Goal: Transaction & Acquisition: Complete application form

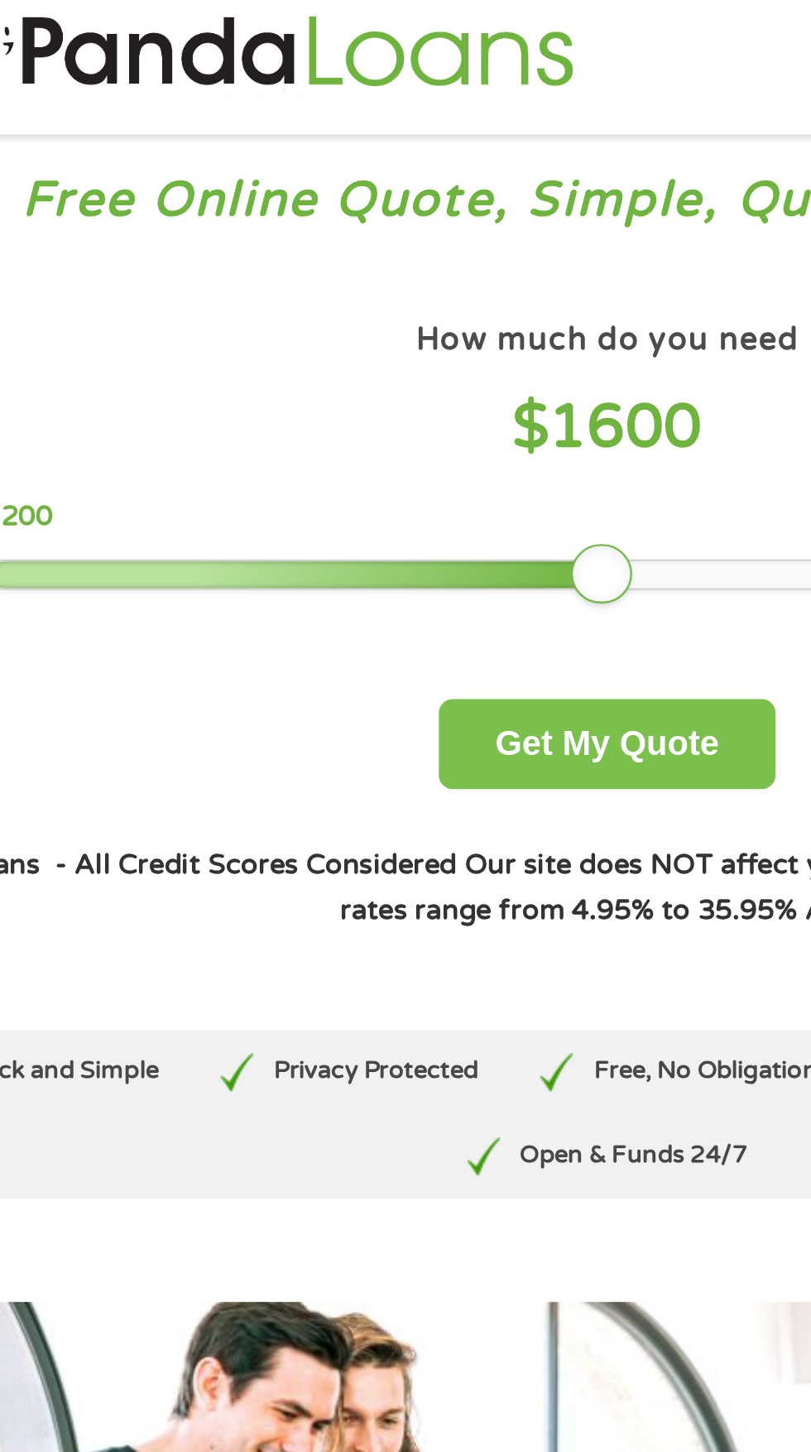
click at [397, 354] on button "Get My Quote" at bounding box center [405, 342] width 145 height 39
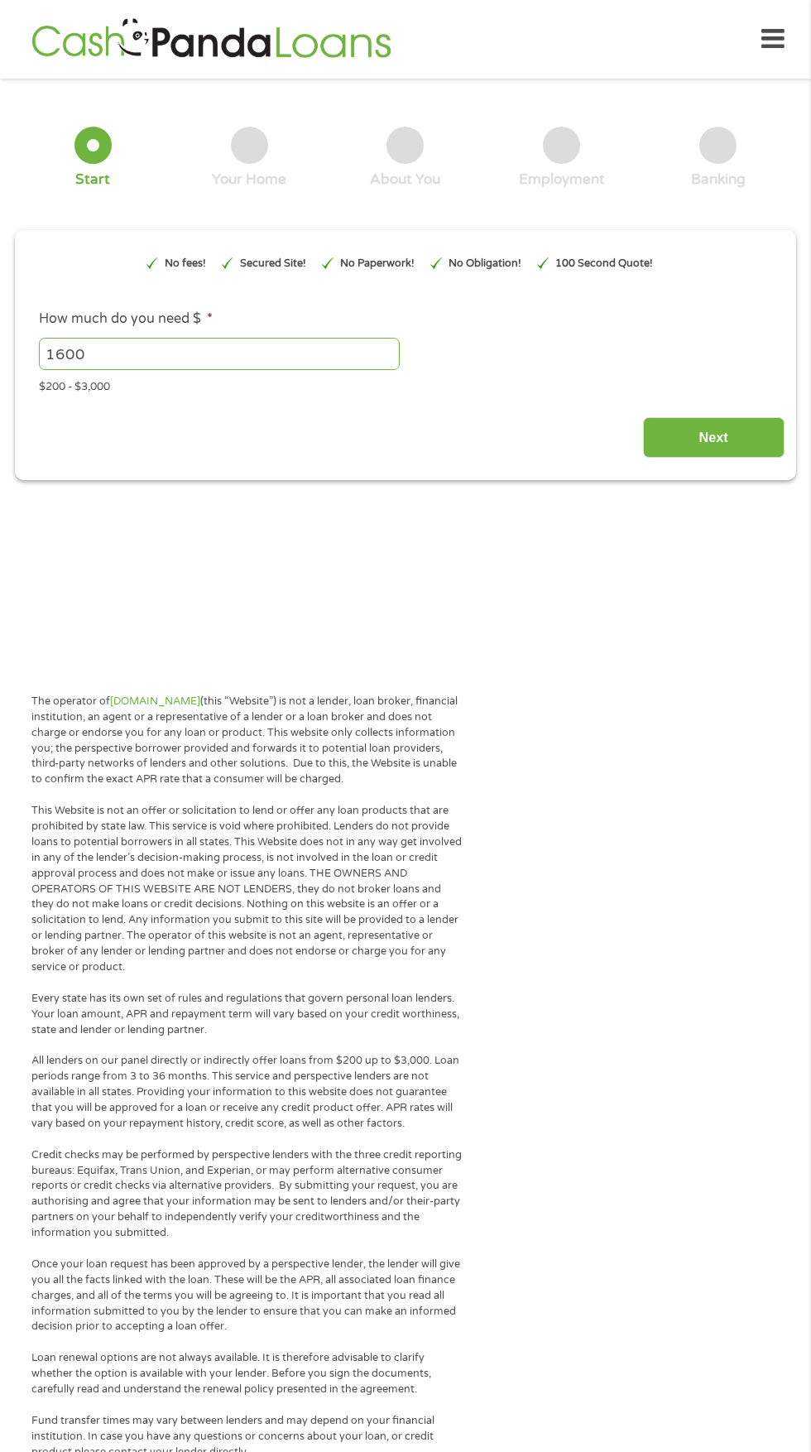
type input "EAIaIQobChMIgqTtoejyjwMVTmBHAR08EyV0EAAYAyAAEgL2hPD_BwE"
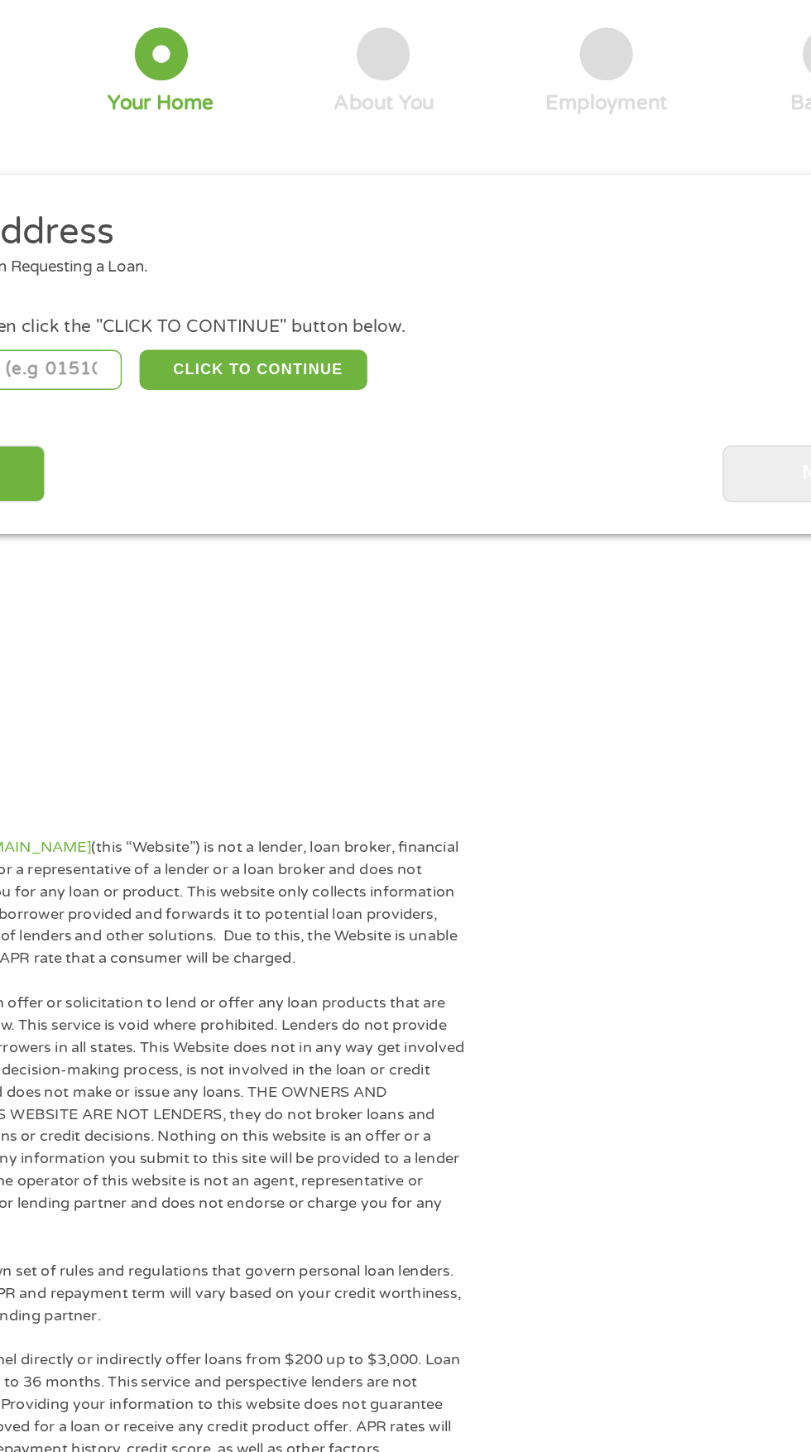
scroll to position [6, 0]
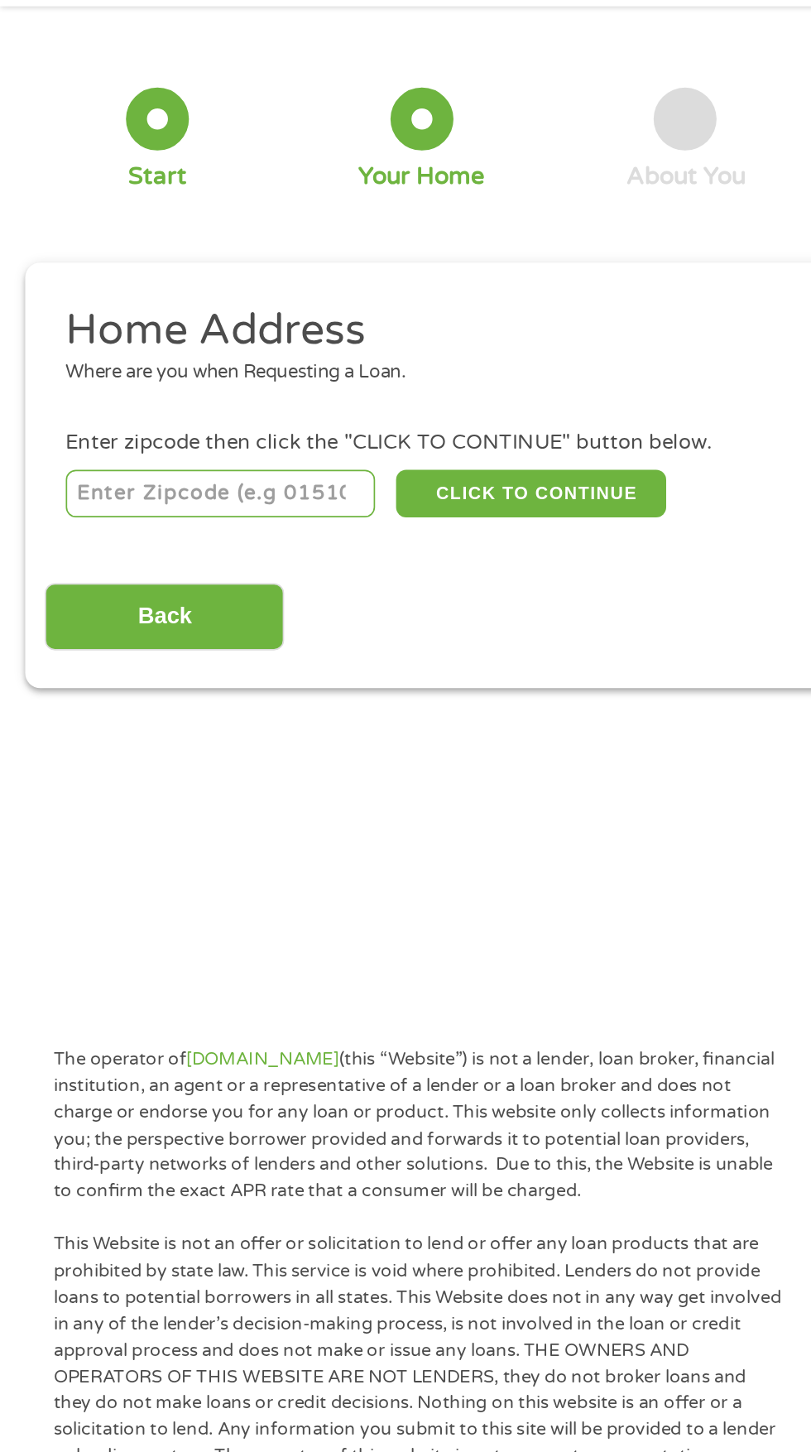
click at [103, 355] on input "number" at bounding box center [131, 361] width 184 height 28
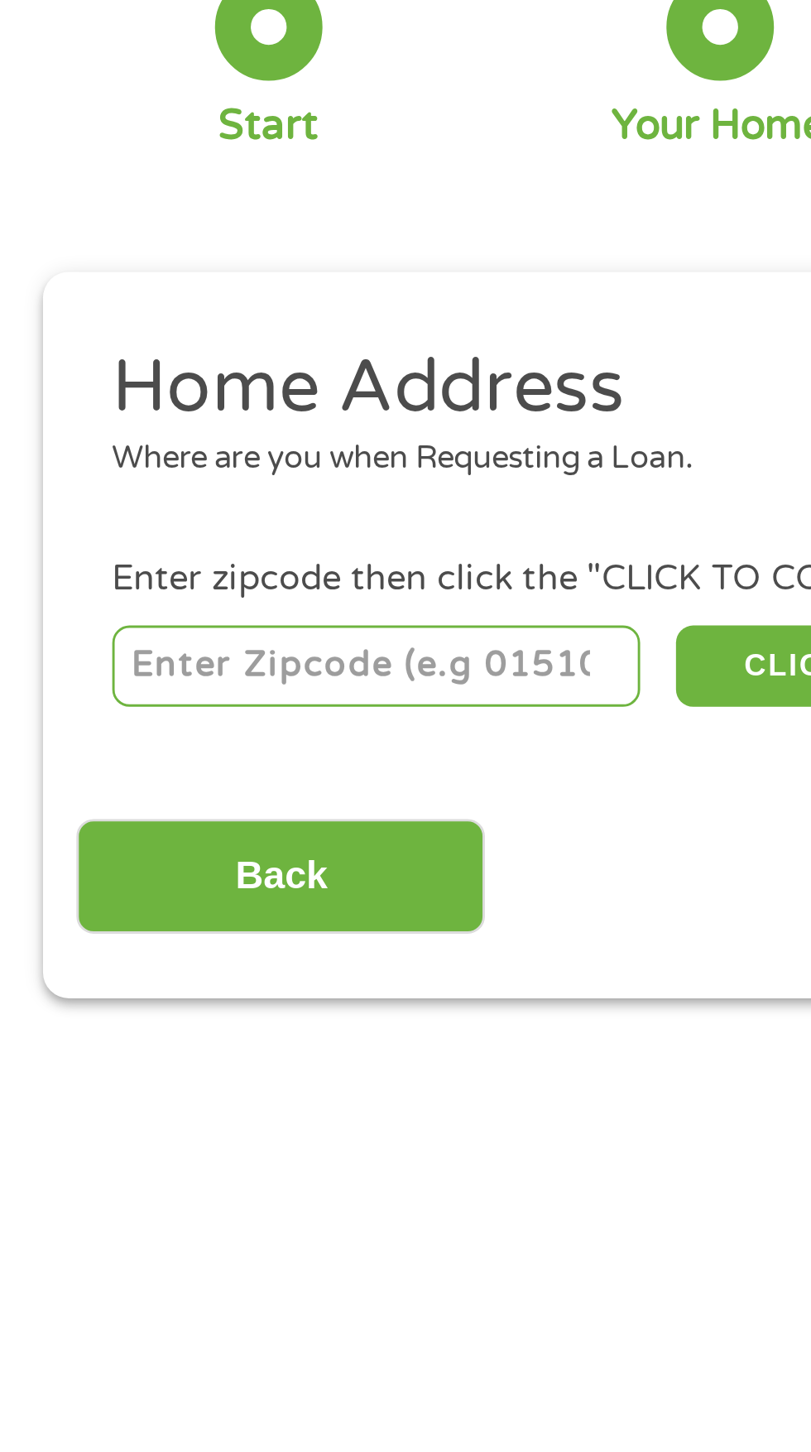
type input "29574"
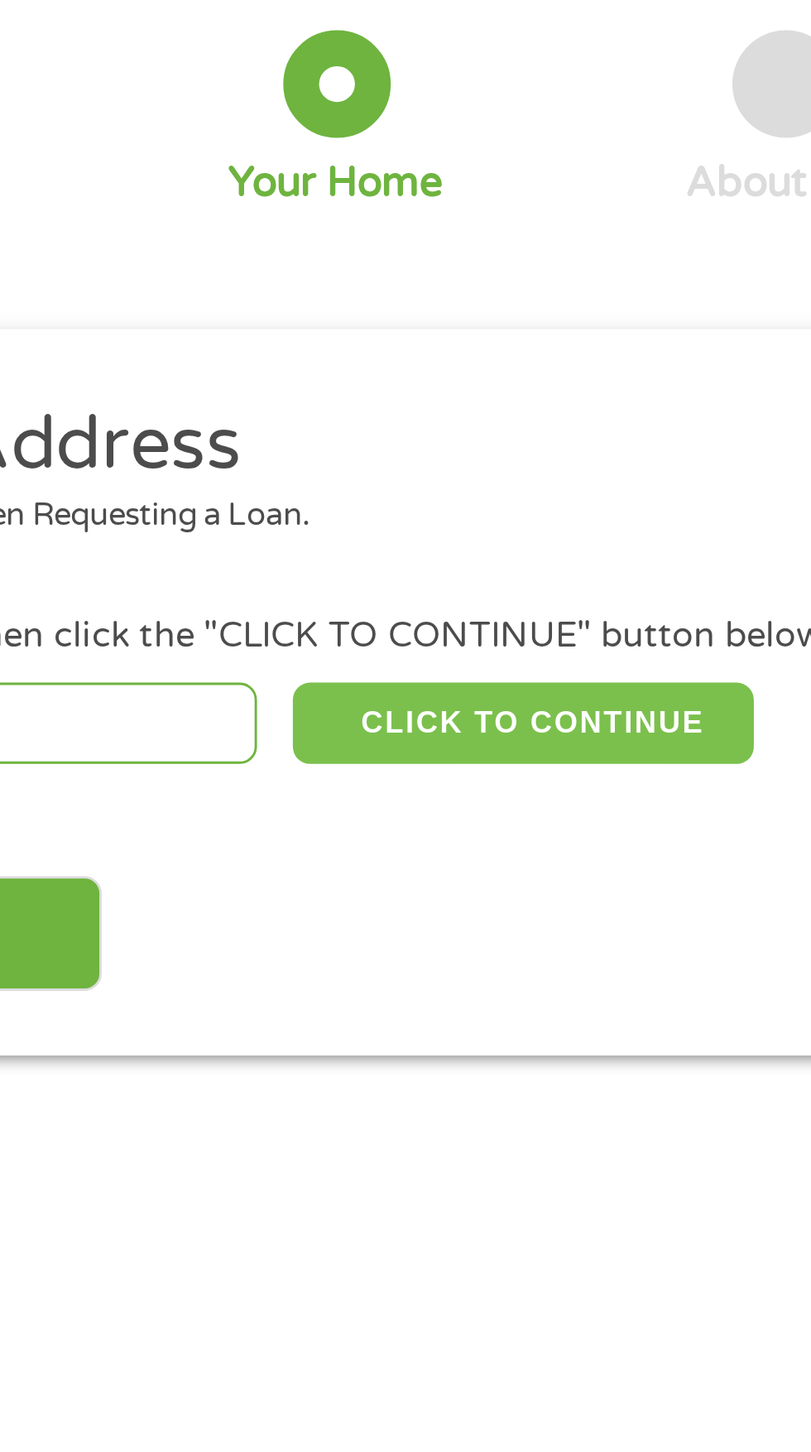
click at [325, 363] on button "CLICK TO CONTINUE" at bounding box center [314, 361] width 160 height 28
type input "29574"
type input "[PERSON_NAME]"
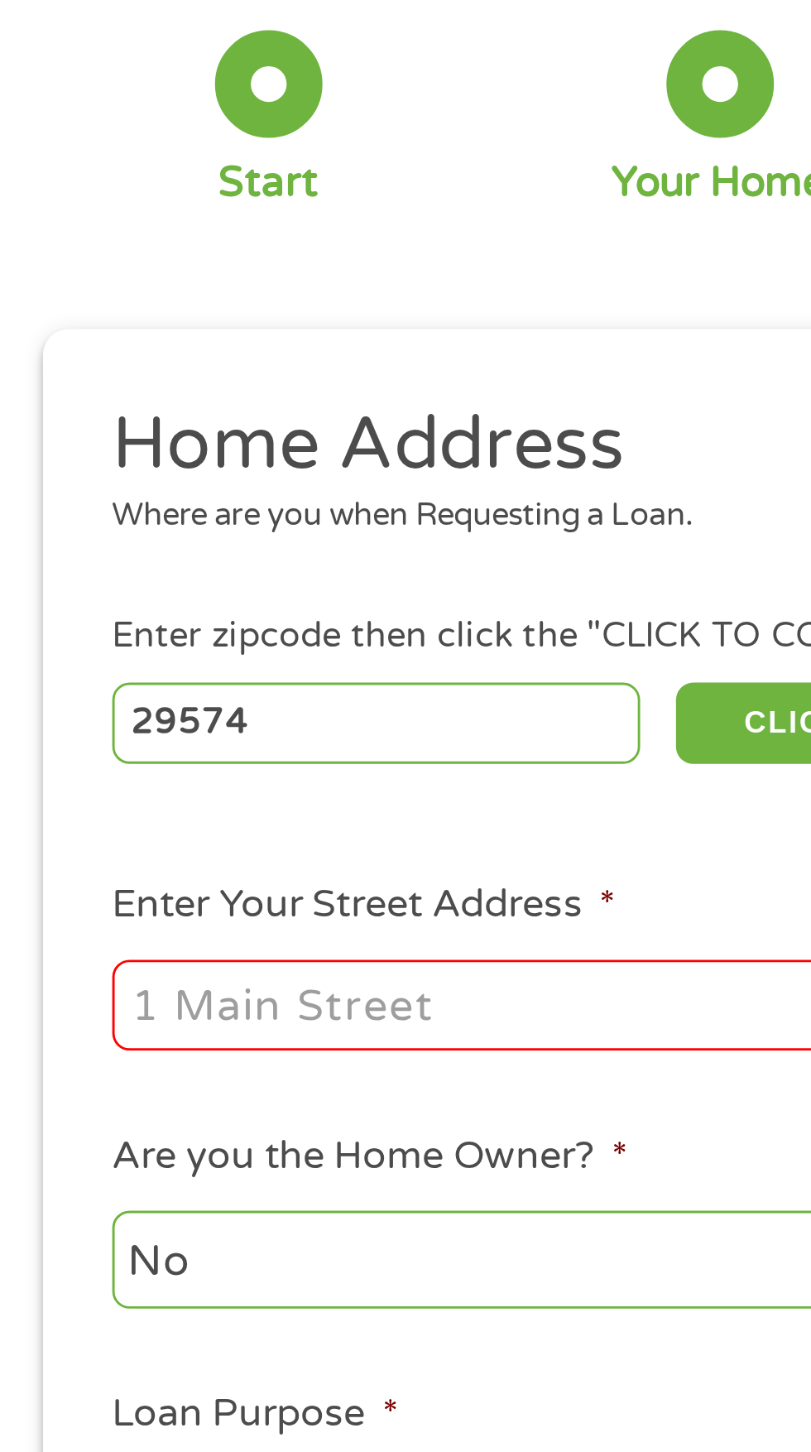
click at [93, 464] on input "Enter Your Street Address *" at bounding box center [216, 458] width 355 height 31
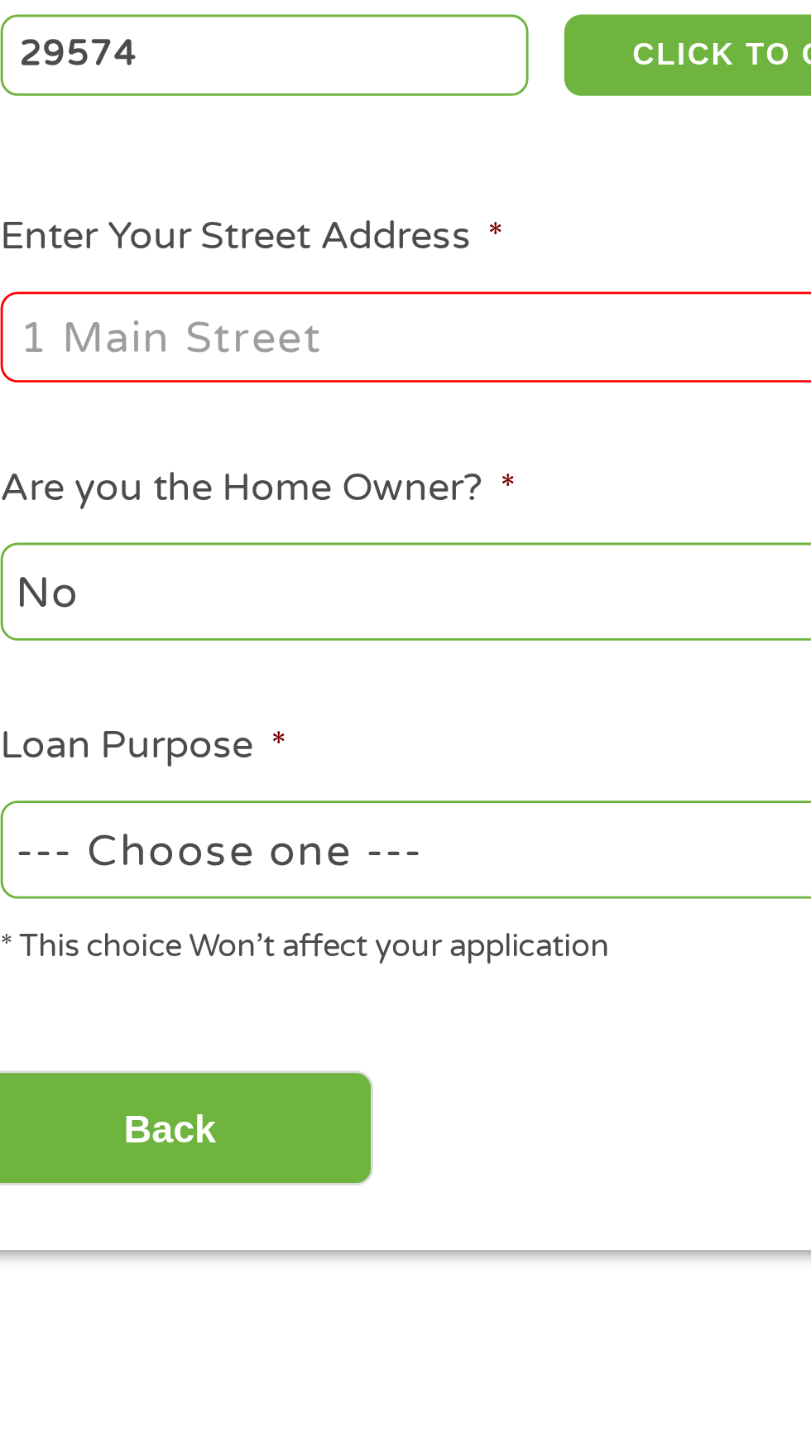
type input "[STREET_ADDRESS]"
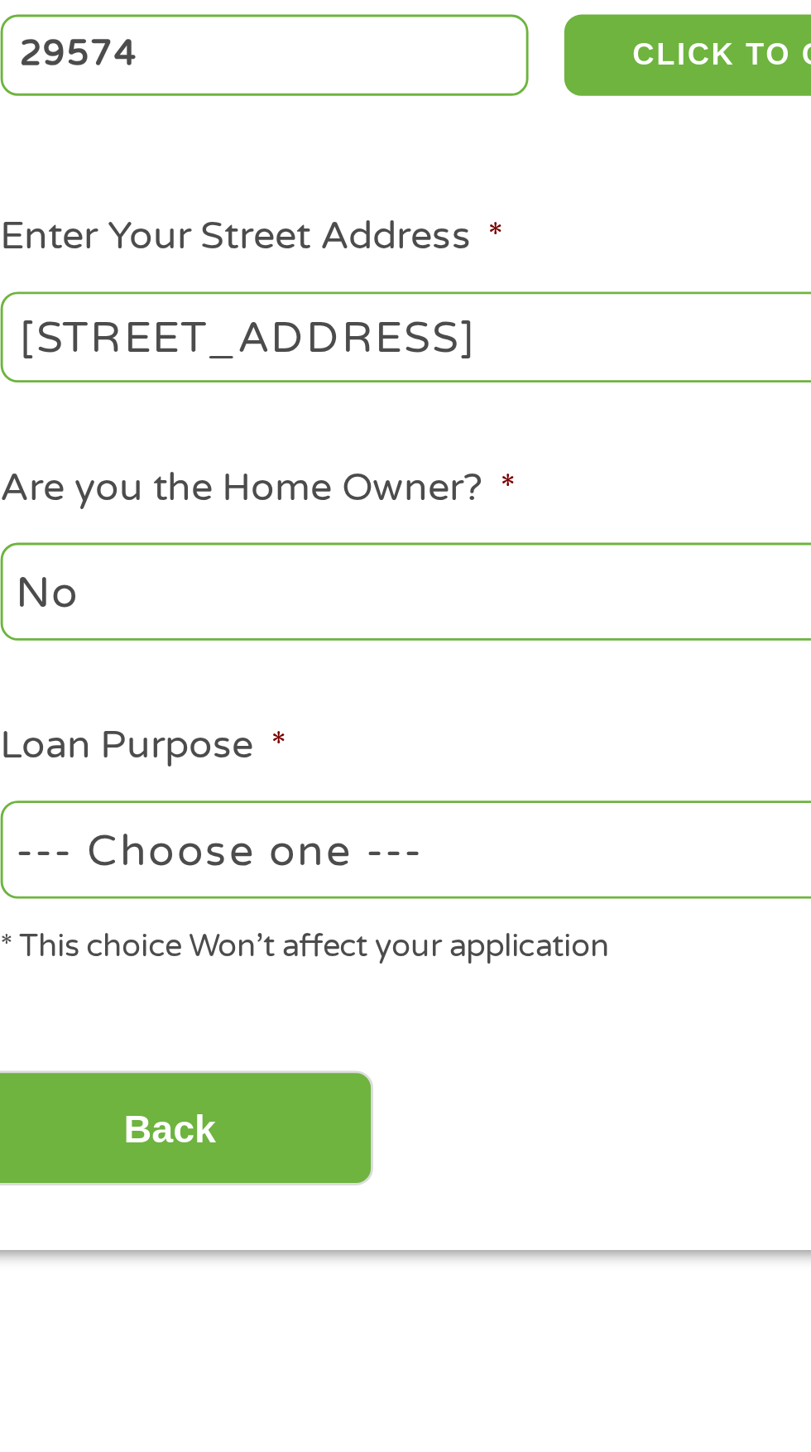
click at [79, 560] on select "No Yes" at bounding box center [216, 547] width 355 height 34
select select "yes"
click at [39, 531] on select "No Yes" at bounding box center [216, 547] width 355 height 34
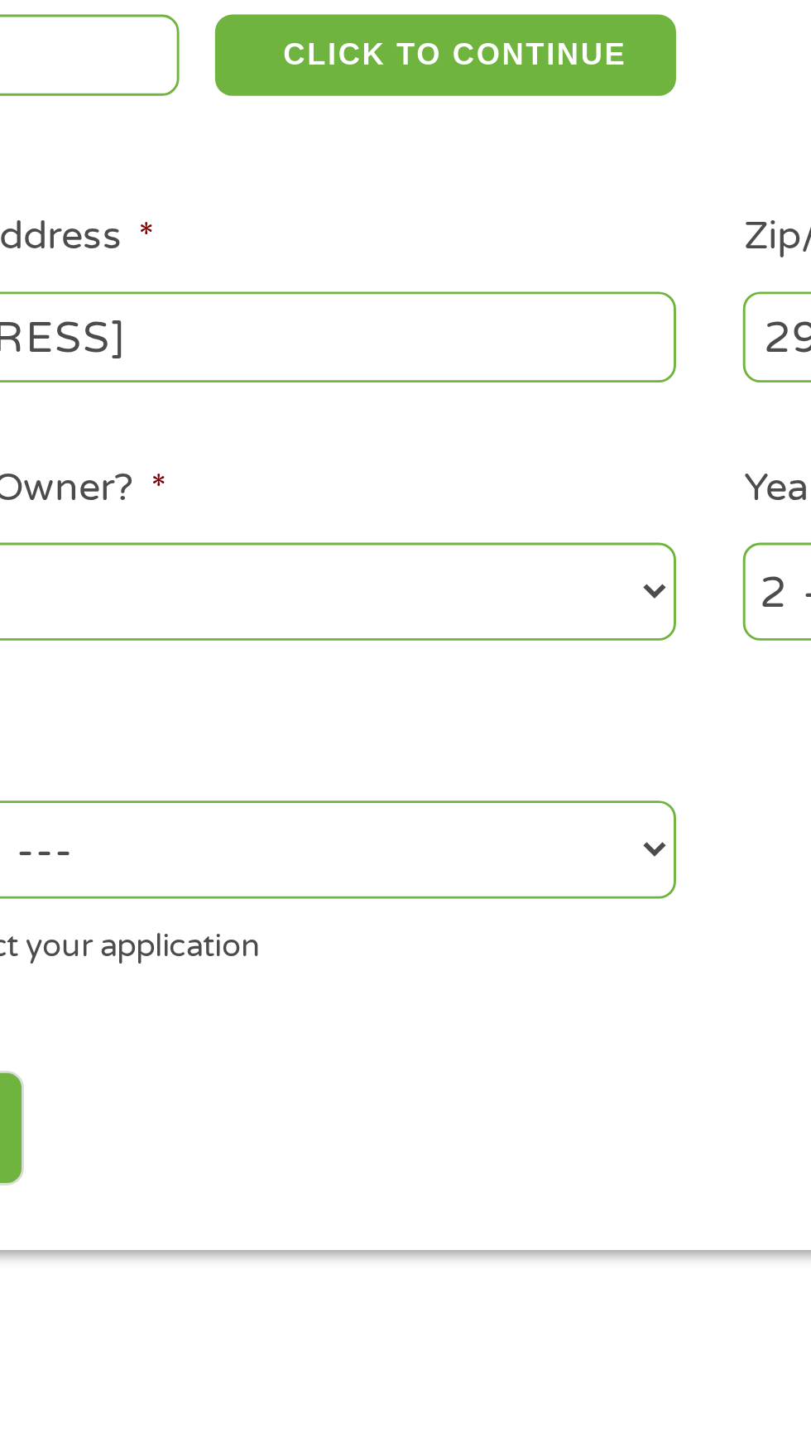
click at [380, 652] on select "--- Choose one --- Pay Bills Debt Consolidation Home Improvement Major Purchase…" at bounding box center [216, 636] width 355 height 34
select select "paybills"
click at [39, 621] on select "--- Choose one --- Pay Bills Debt Consolidation Home Improvement Major Purchase…" at bounding box center [216, 636] width 355 height 34
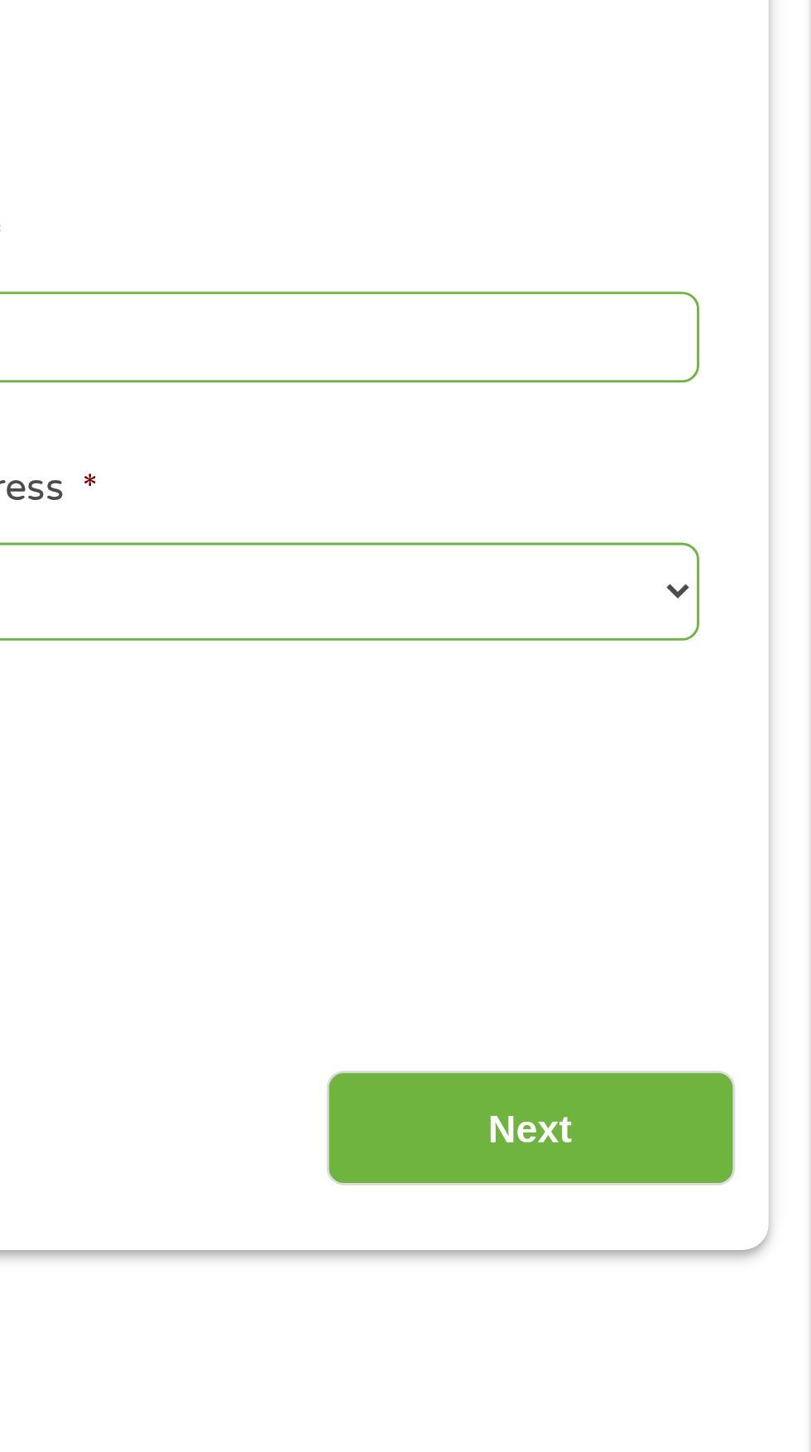
click at [768, 554] on select "1 Year or less 1 - 2 Years 2 - 4 Years Over 4 Years" at bounding box center [594, 547] width 355 height 34
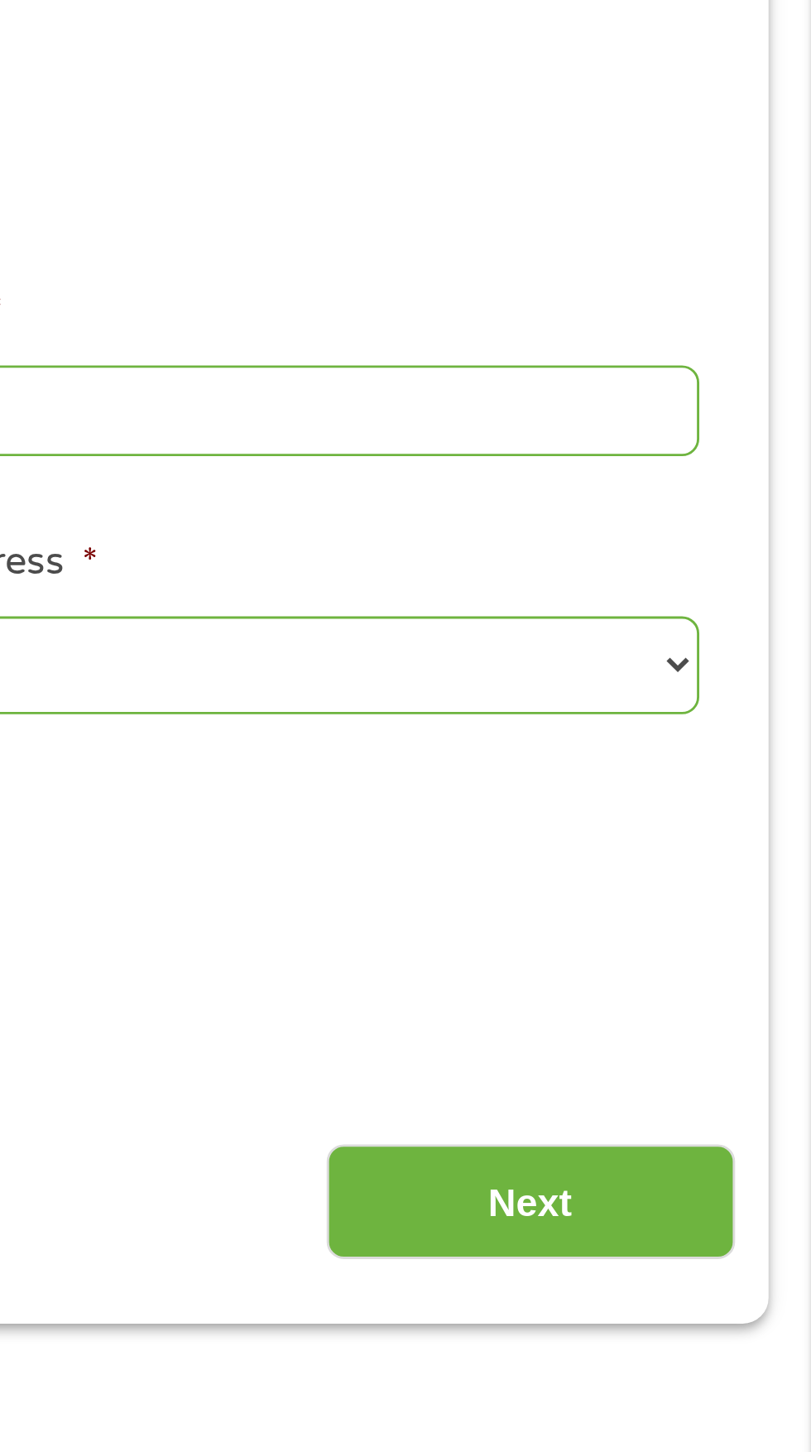
select select "60months"
click at [417, 531] on select "1 Year or less 1 - 2 Years 2 - 4 Years Over 4 Years" at bounding box center [594, 547] width 355 height 34
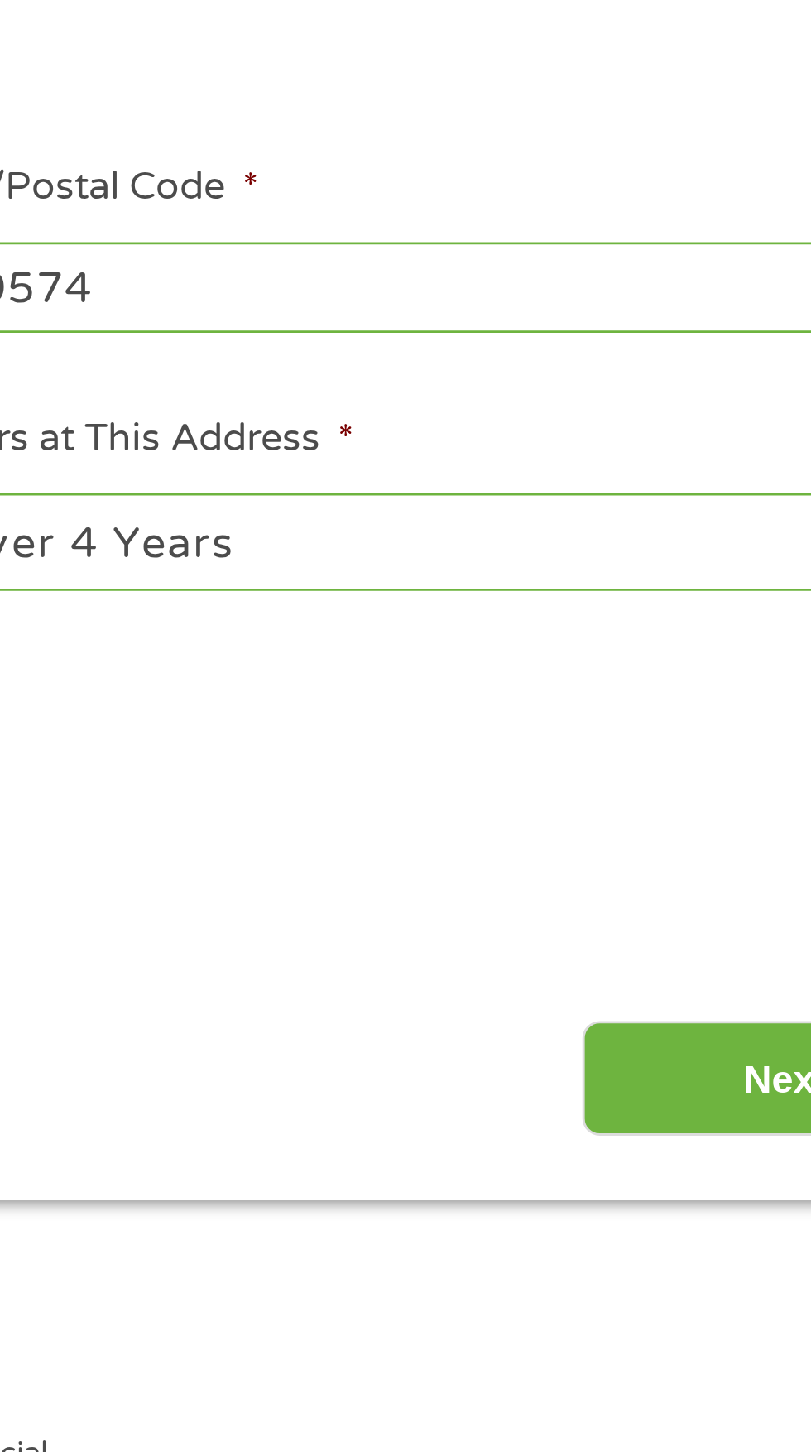
click at [701, 744] on input "Next" at bounding box center [714, 733] width 142 height 41
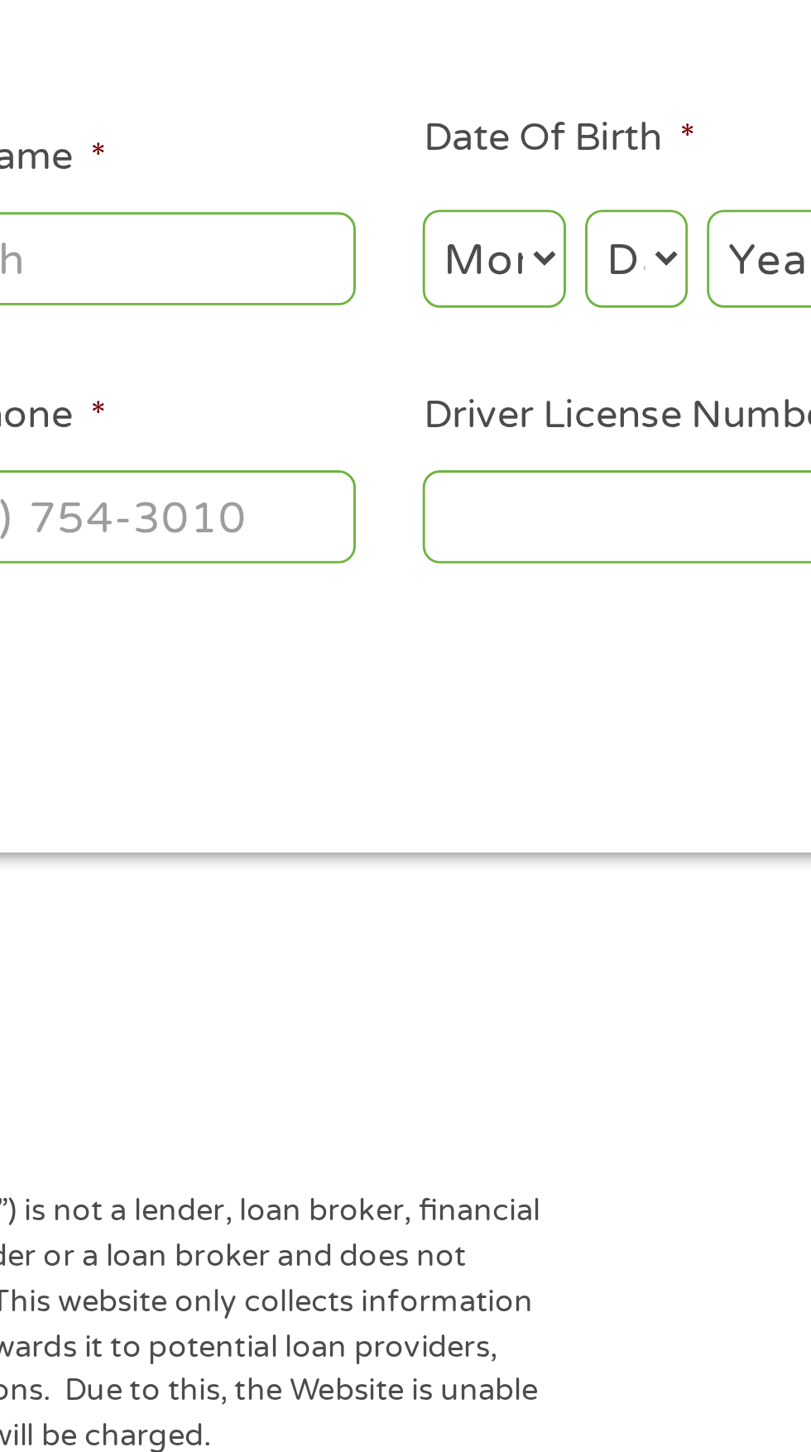
scroll to position [7, 0]
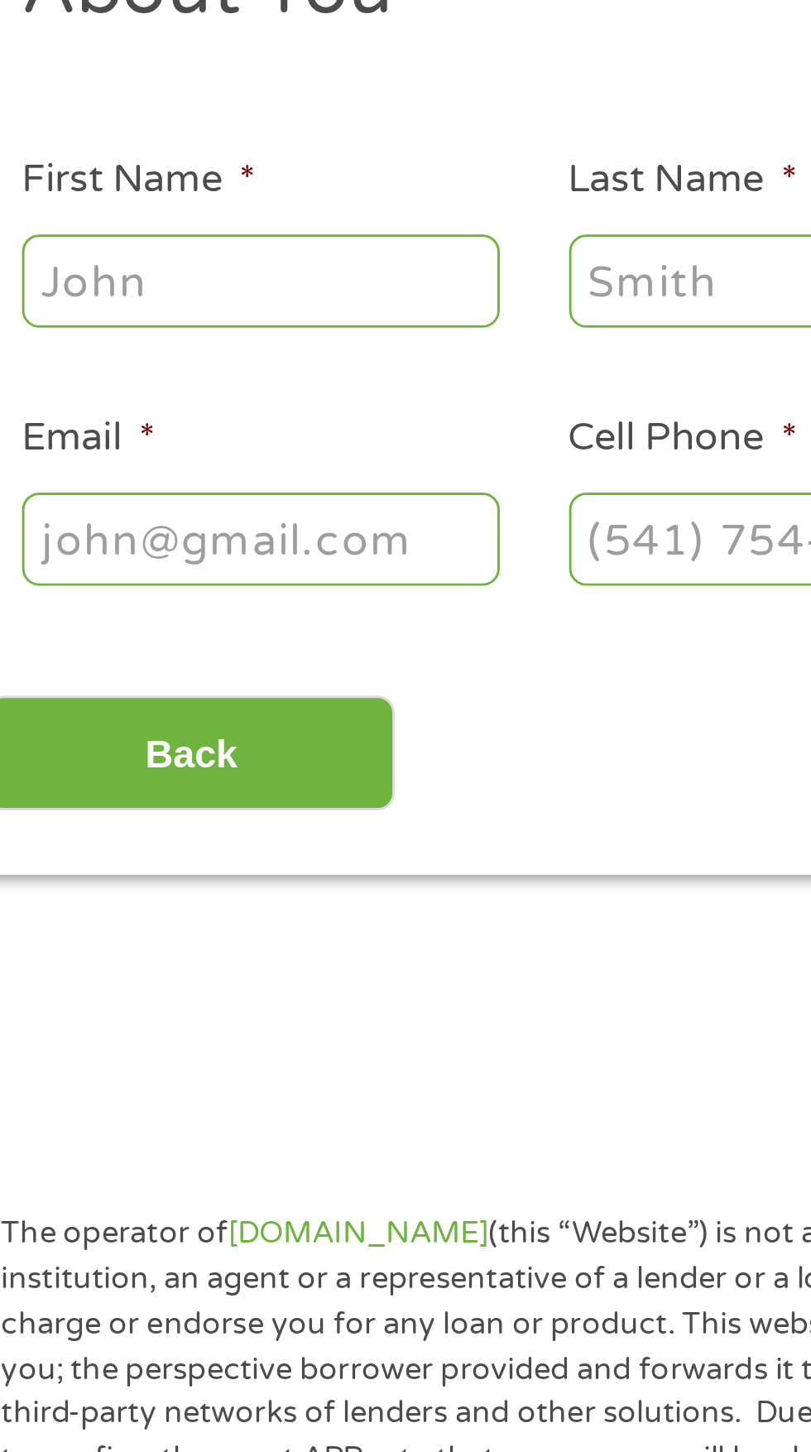
click at [85, 370] on input "First Name *" at bounding box center [122, 363] width 166 height 31
type input "Robin"
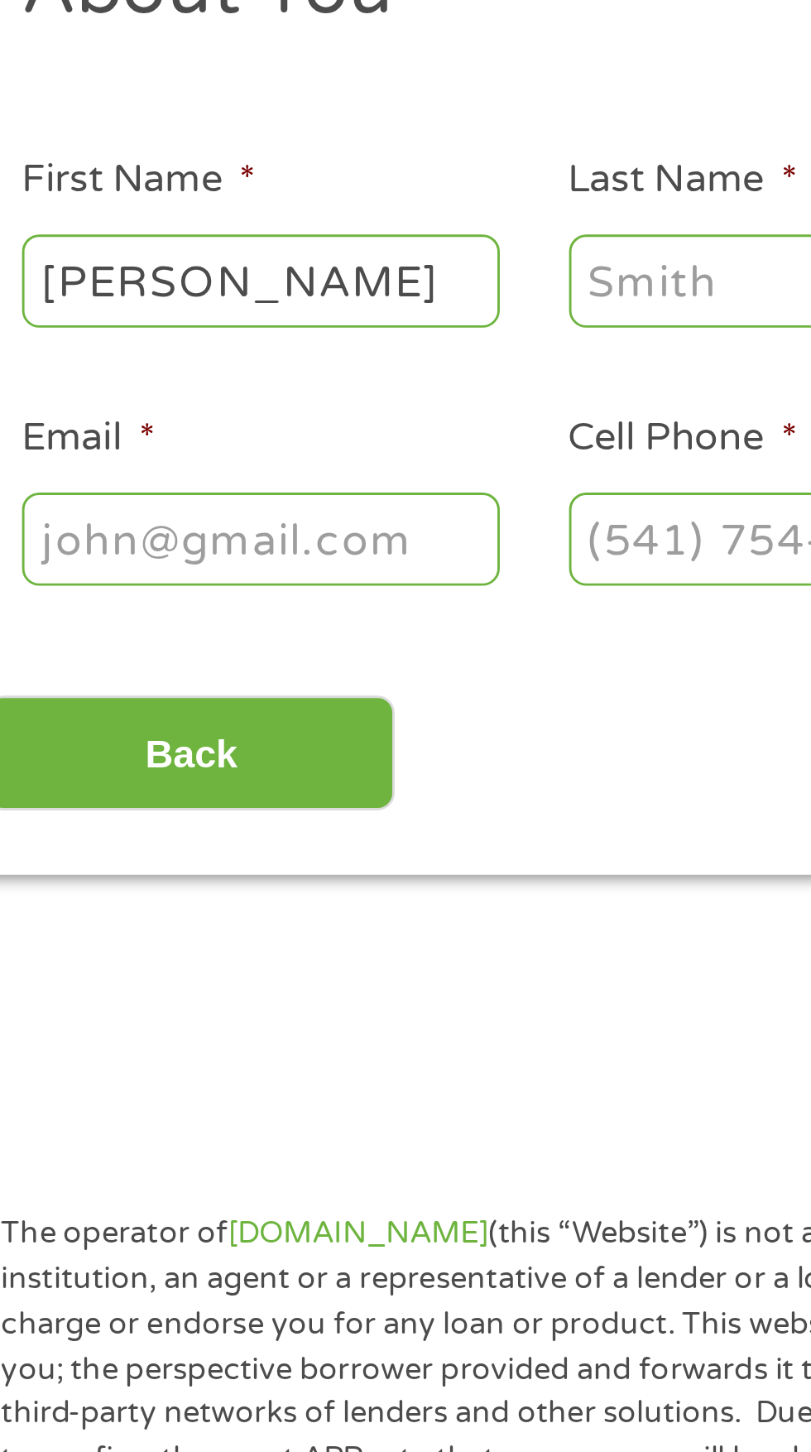
type input "Sanders"
type input "kelvinsanders115@gmail.com"
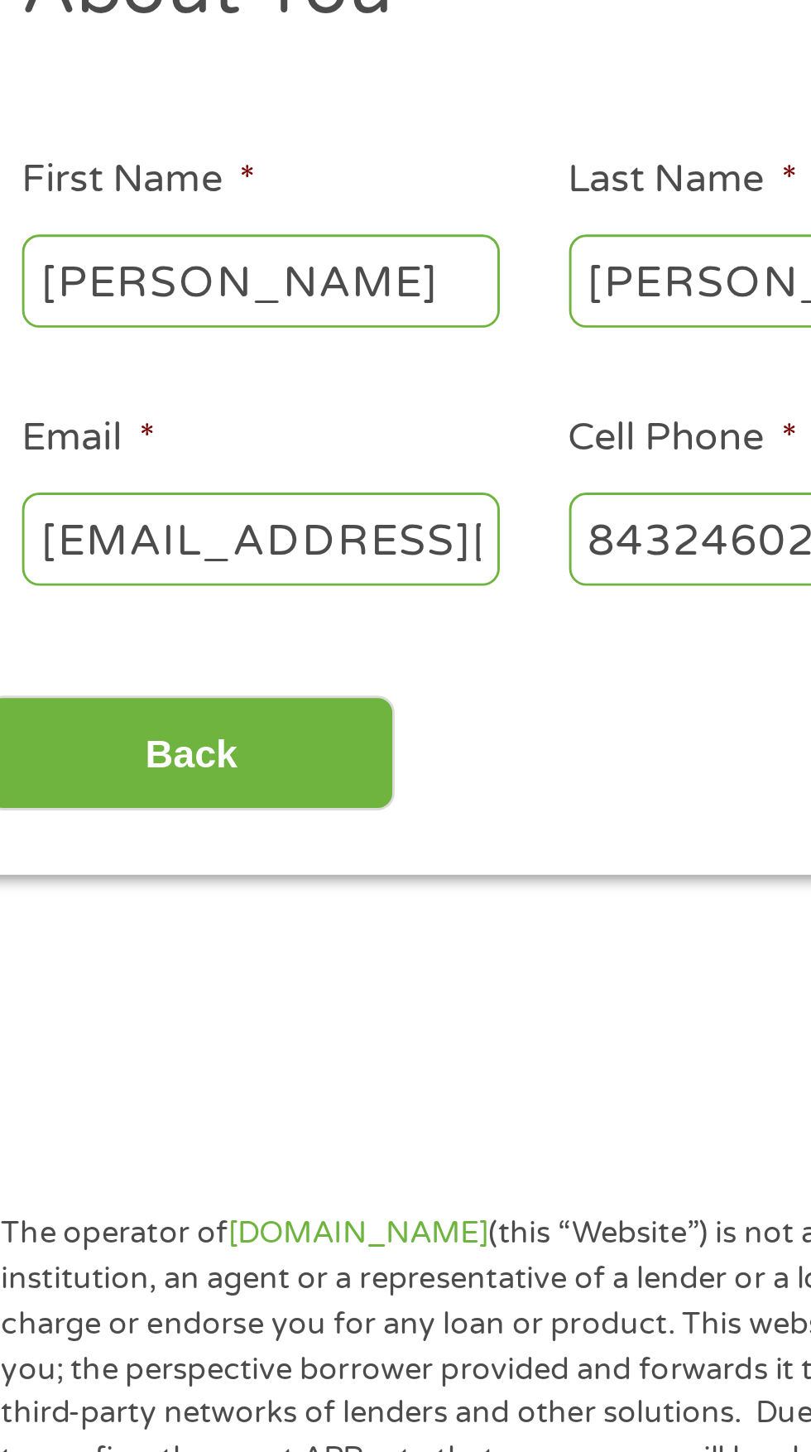
type input "(843) 246-0206"
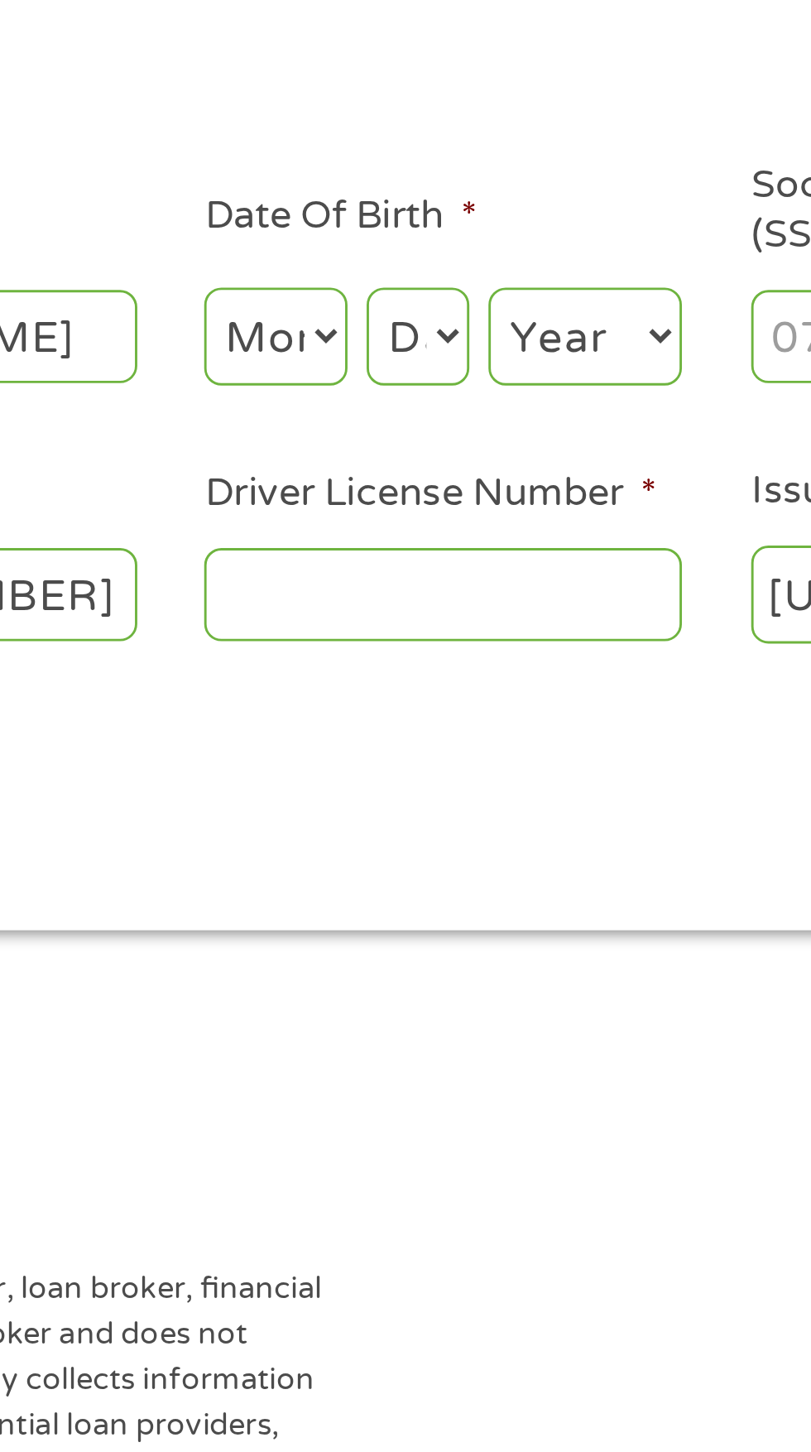
click at [440, 365] on select "Month 1 2 3 4 5 6 7 8 9 10 11 12" at bounding box center [442, 364] width 50 height 34
select select "12"
click at [417, 348] on select "Month 1 2 3 4 5 6 7 8 9 10 11 12" at bounding box center [442, 364] width 50 height 34
click at [486, 375] on select "Day 1 2 3 4 5 6 7 8 9 10 11 12 13 14 15 16 17 18 19 20 21 22 23 24 25 26 27 28 …" at bounding box center [491, 364] width 36 height 34
select select "28"
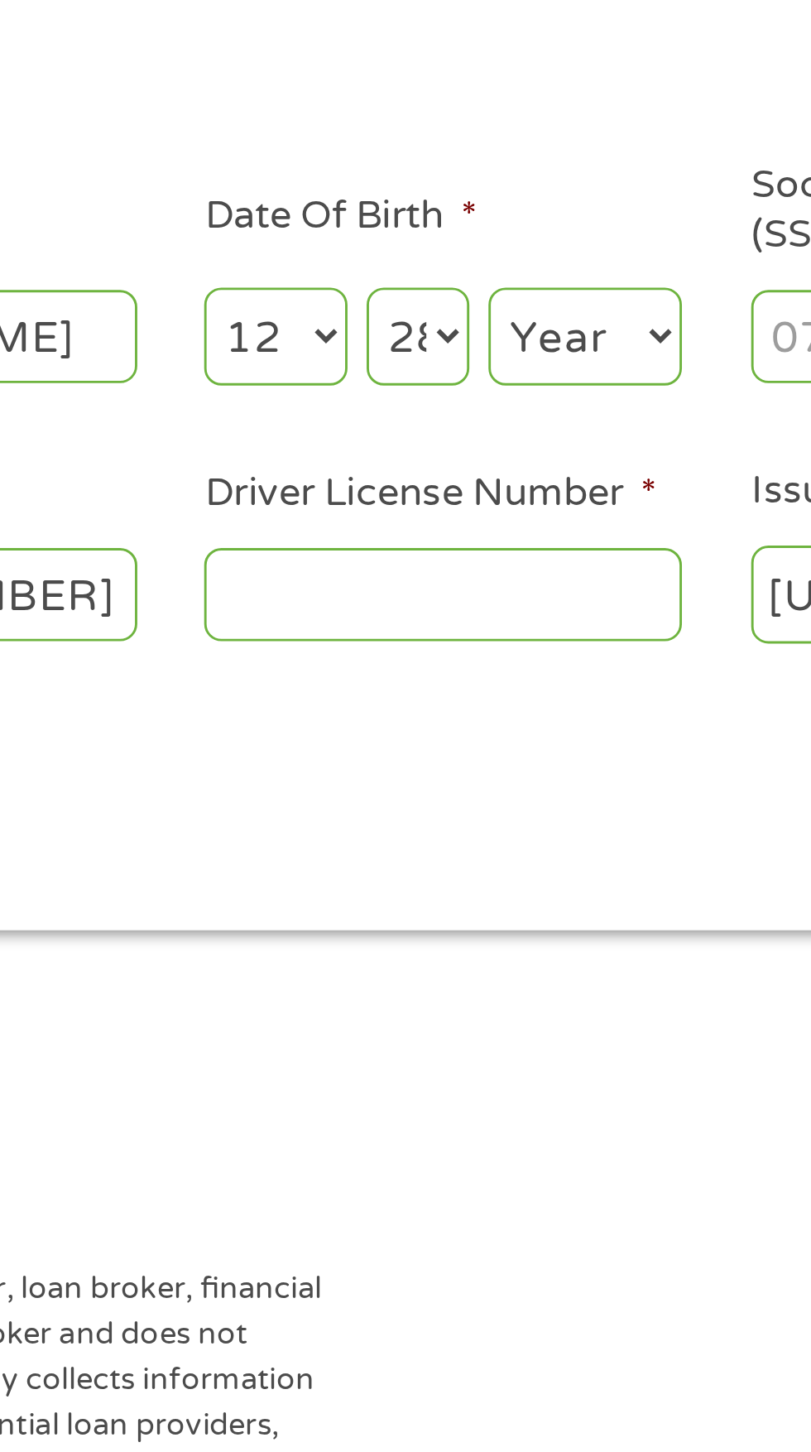
click at [473, 348] on select "Day 1 2 3 4 5 6 7 8 9 10 11 12 13 14 15 16 17 18 19 20 21 22 23 24 25 26 27 28 …" at bounding box center [491, 364] width 36 height 34
click at [557, 371] on select "Year 2007 2006 2005 2004 2003 2002 2001 2000 1999 1998 1997 1996 1995 1994 1993…" at bounding box center [549, 364] width 67 height 34
select select "1963"
click at [516, 348] on select "Year 2007 2006 2005 2004 2003 2002 2001 2000 1999 1998 1997 1996 1995 1994 1993…" at bounding box center [549, 364] width 67 height 34
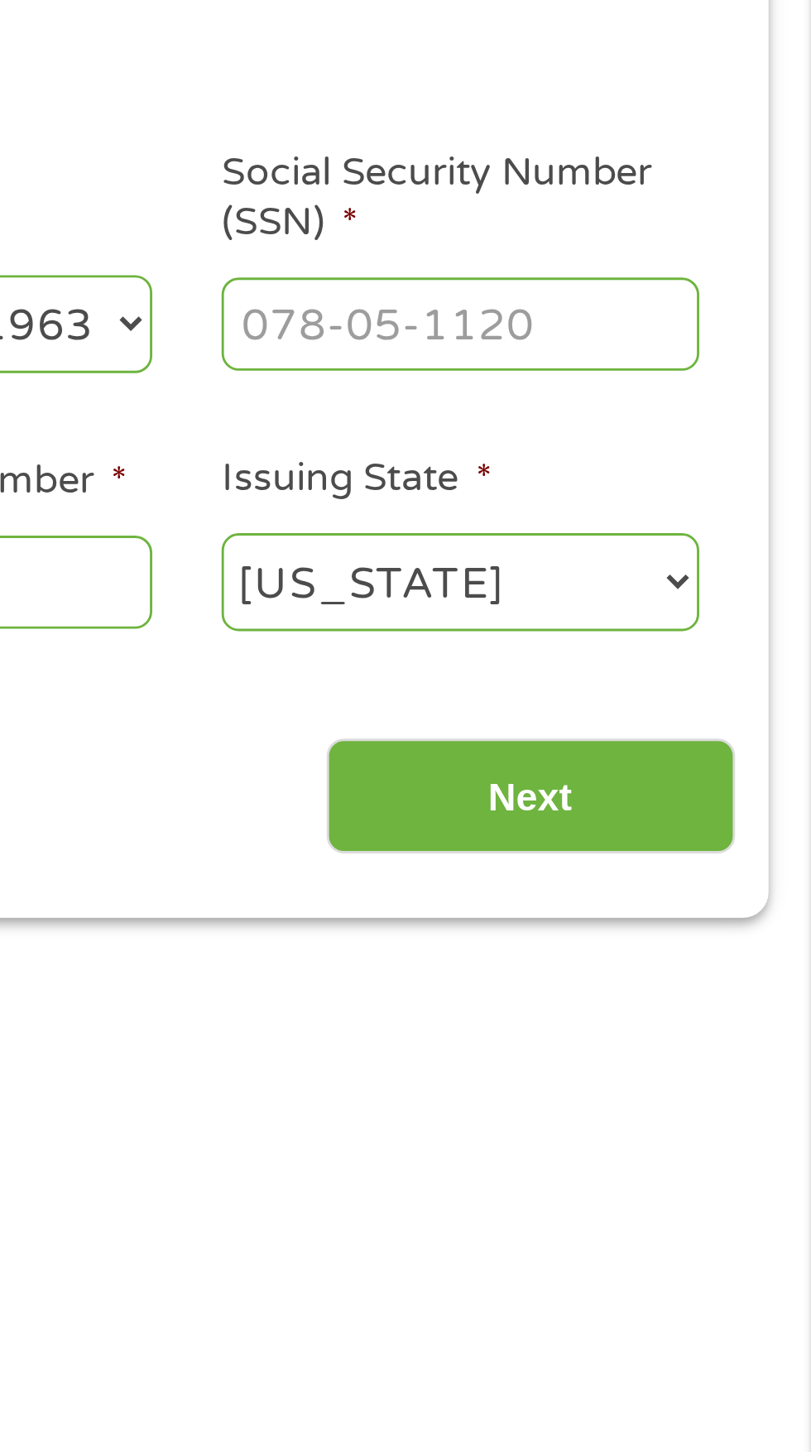
click at [654, 361] on input "Social Security Number (SSN) *" at bounding box center [690, 363] width 166 height 31
type input "052-64-9761"
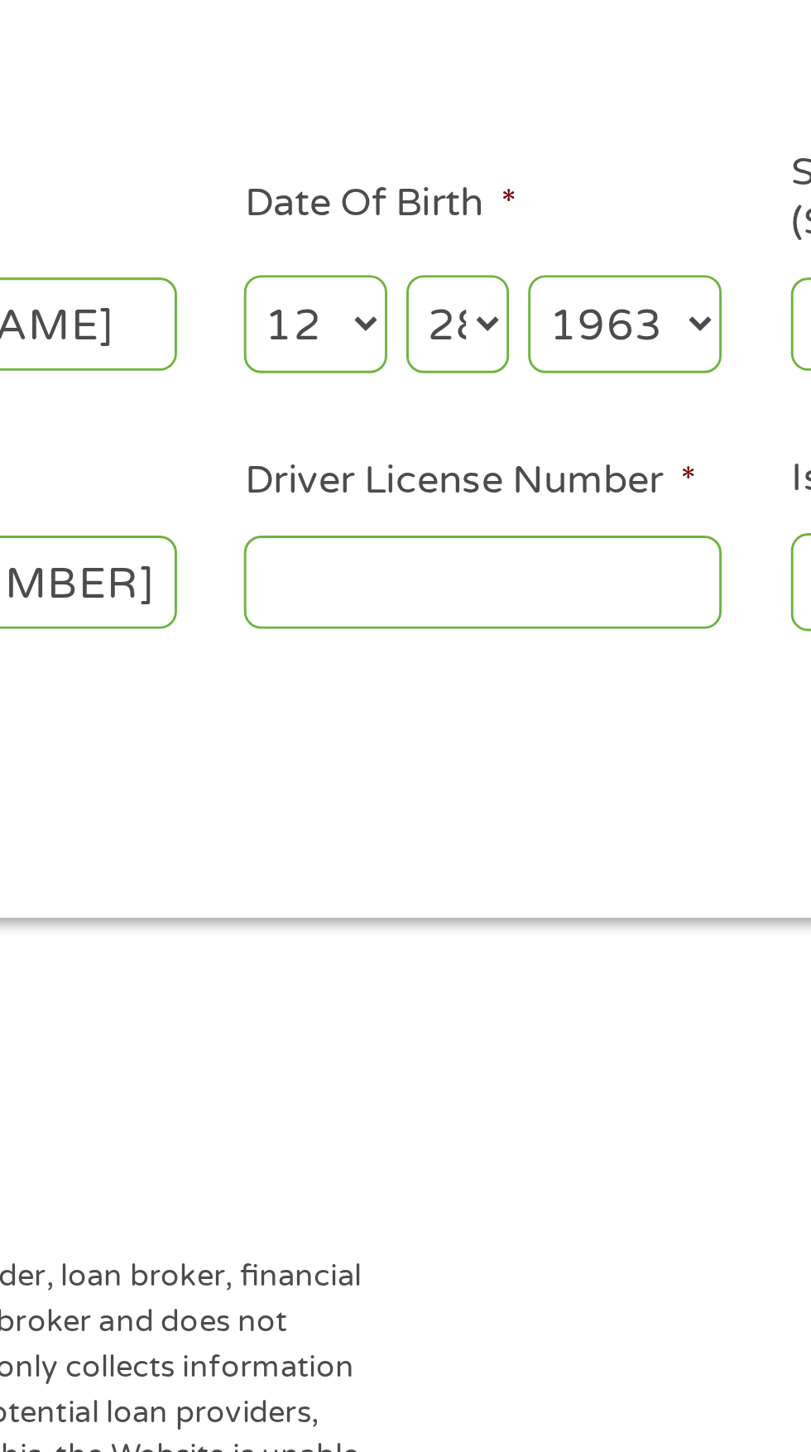
click at [454, 457] on input "Driver License Number *" at bounding box center [500, 452] width 166 height 31
click at [455, 456] on input "Driver License Number *" at bounding box center [500, 452] width 166 height 31
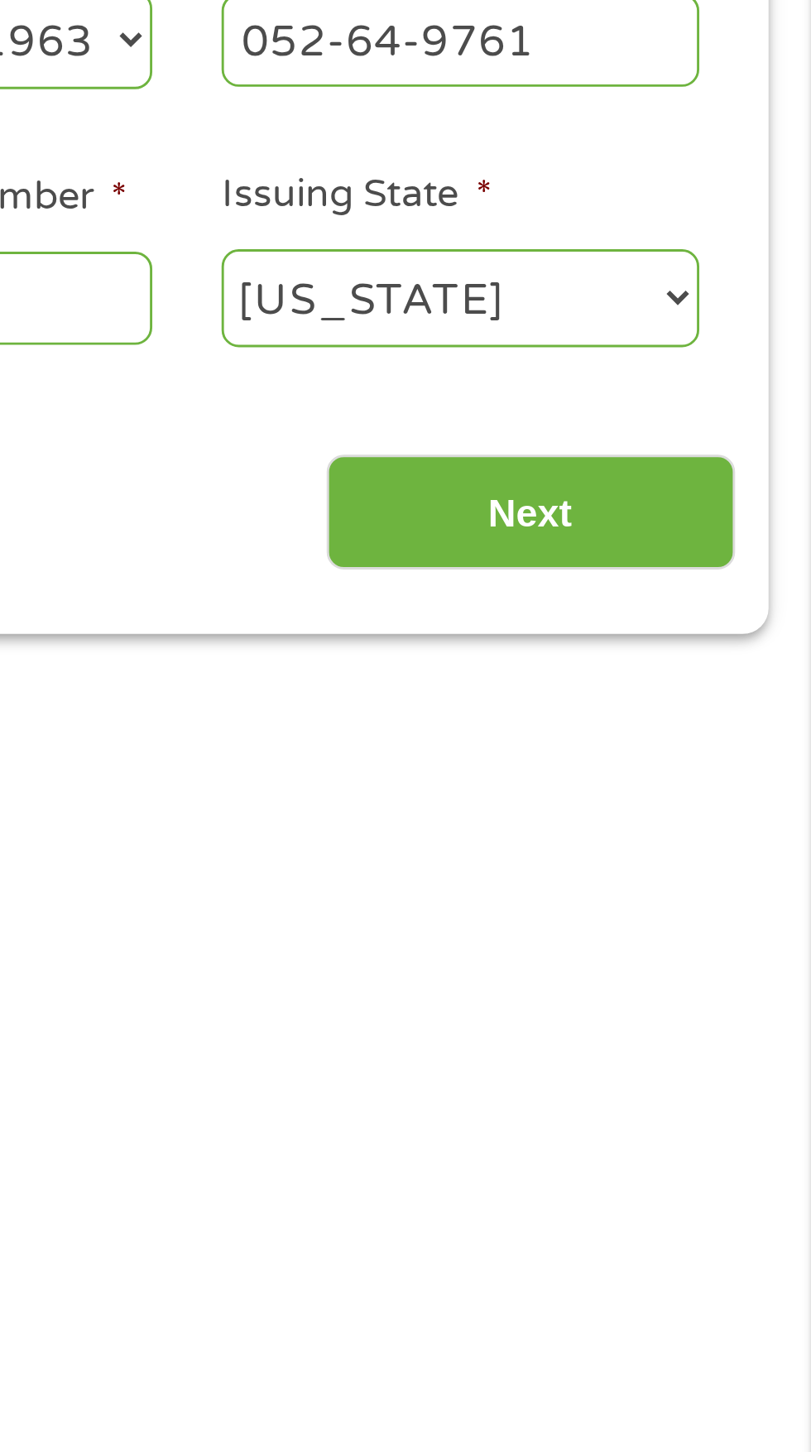
type input "008504149"
click at [724, 520] on input "Next" at bounding box center [714, 527] width 142 height 41
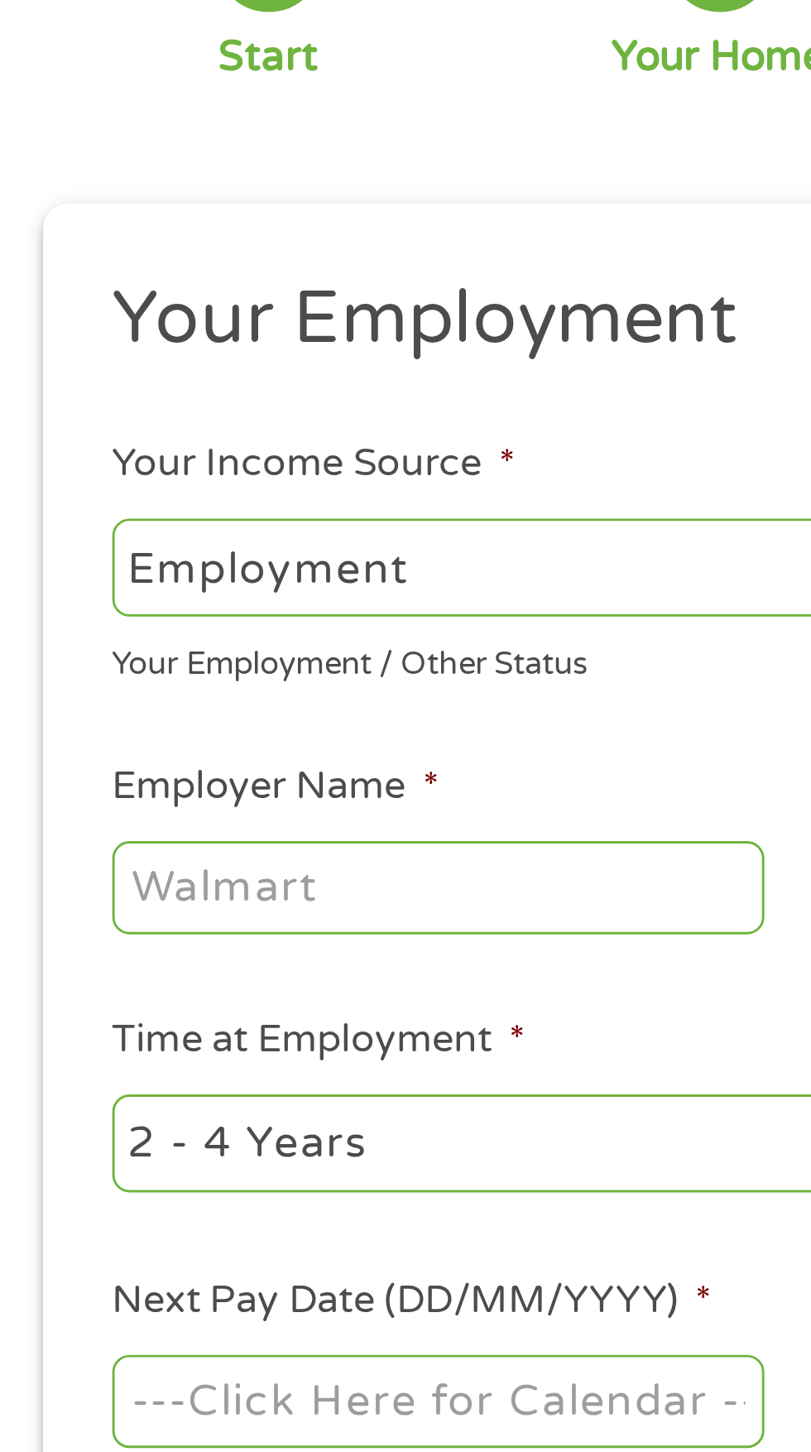
scroll to position [0, 0]
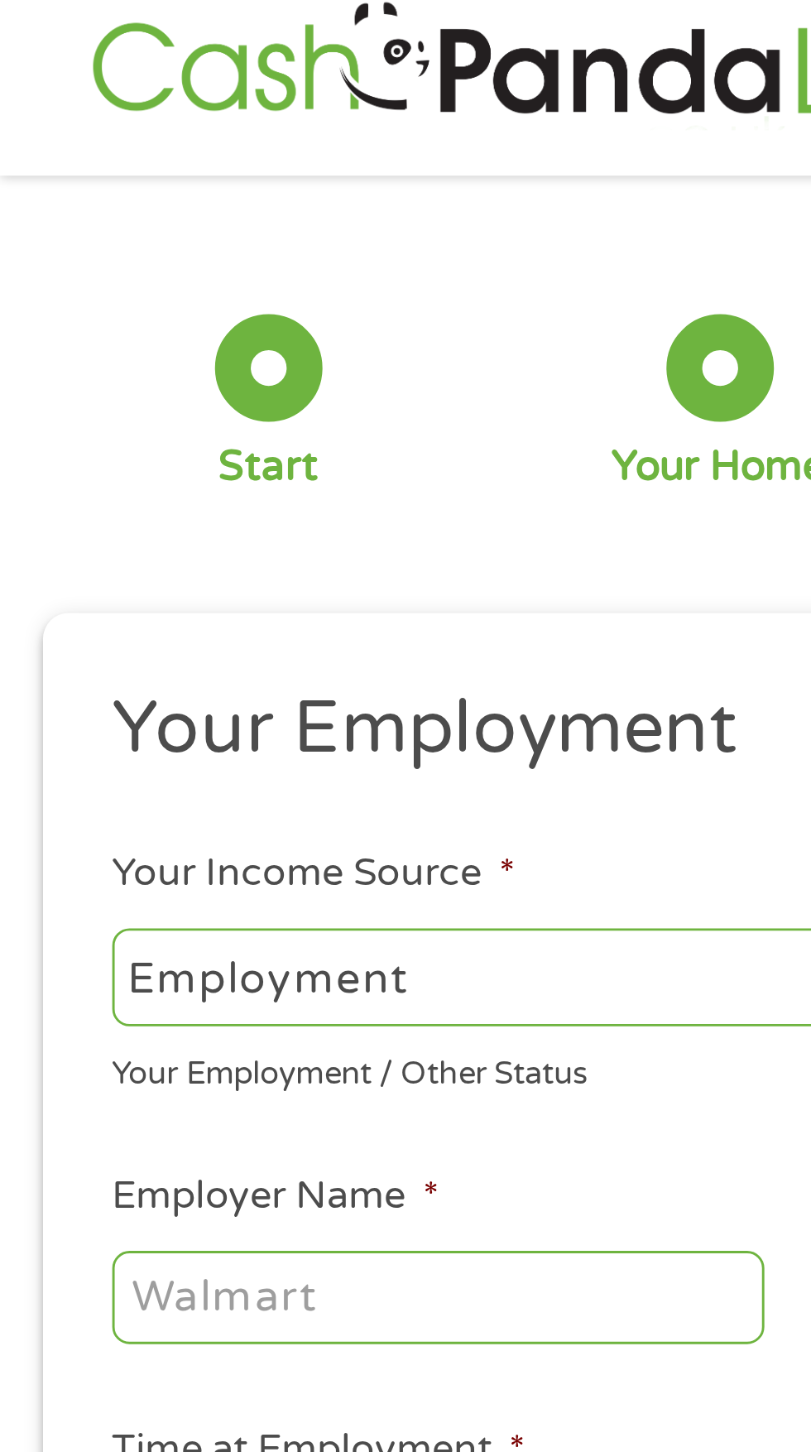
click at [149, 360] on select "--- Choose one --- Employment Self Employed Benefits" at bounding box center [216, 356] width 355 height 34
